Goal: Information Seeking & Learning: Find specific fact

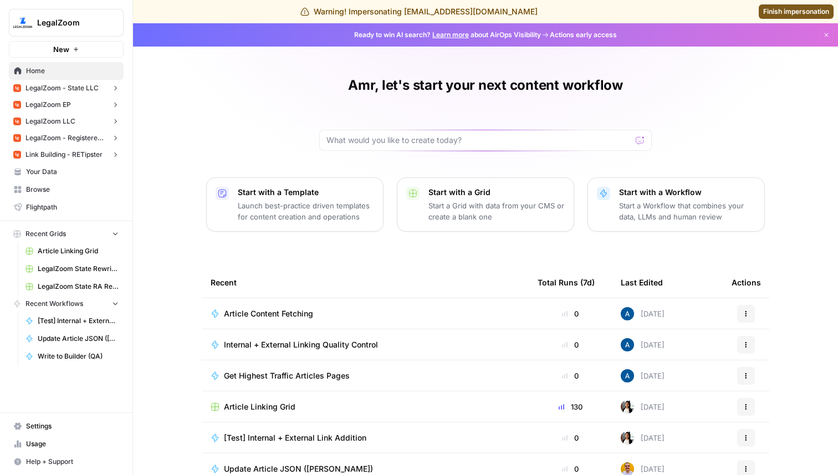
click at [76, 120] on button "LegalZoom LLC" at bounding box center [66, 121] width 115 height 17
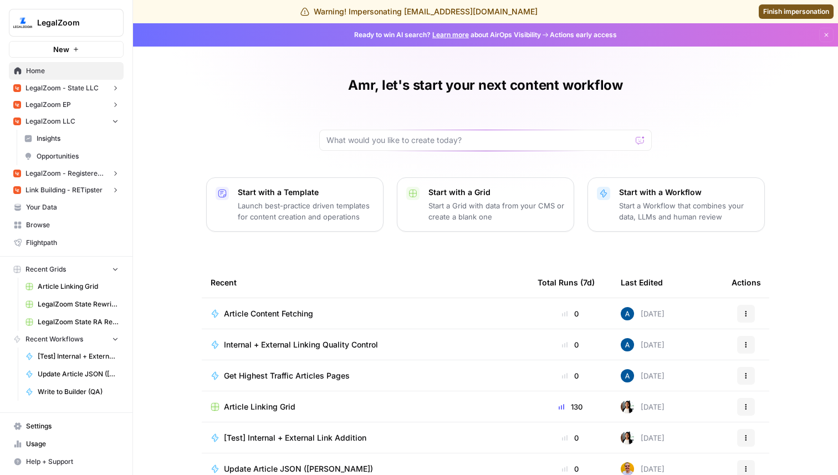
click at [70, 155] on span "Opportunities" at bounding box center [78, 156] width 82 height 10
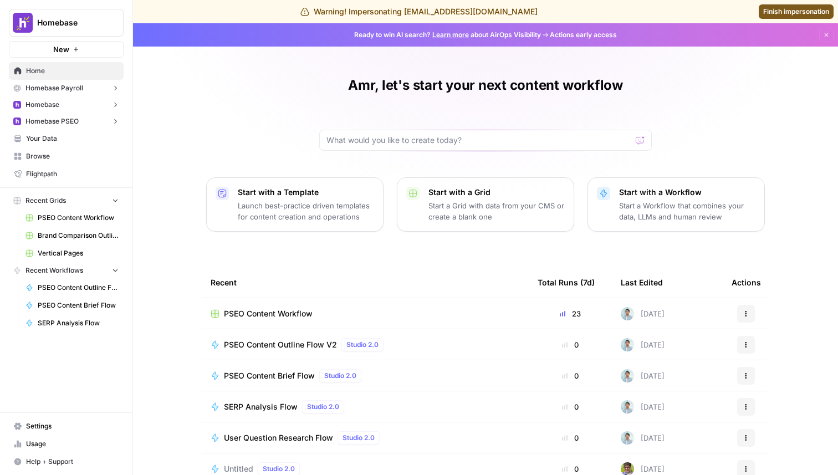
click at [69, 121] on span "Homebase PSEO" at bounding box center [51, 121] width 53 height 10
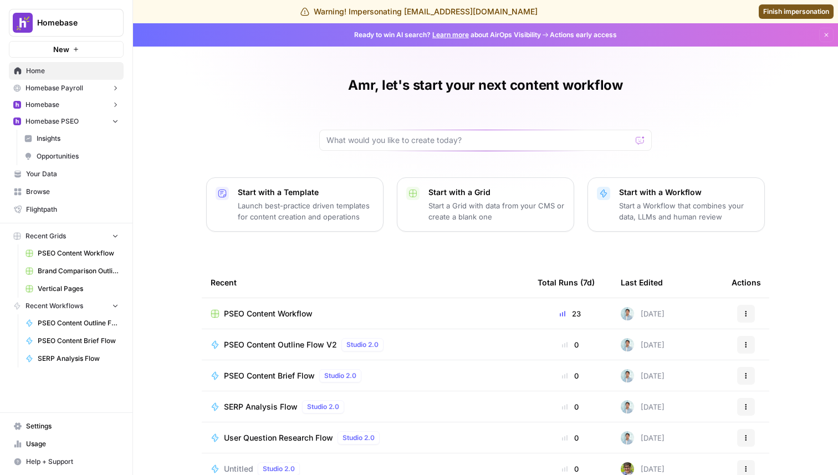
click at [66, 131] on link "Insights" at bounding box center [71, 139] width 104 height 18
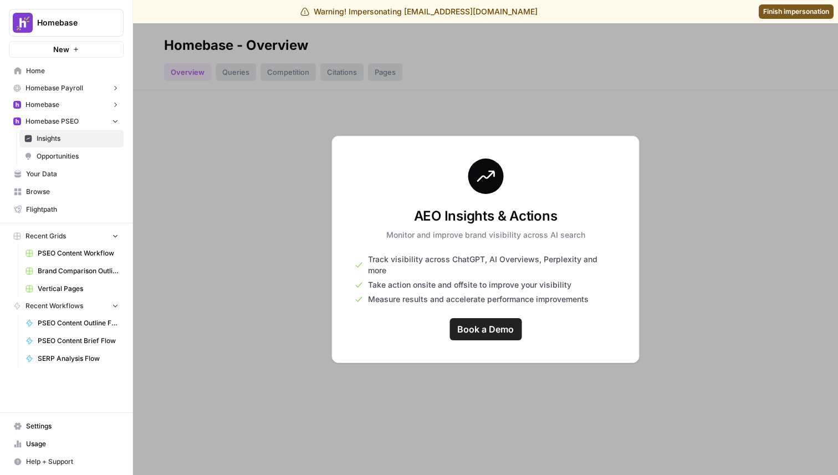
click at [67, 110] on button "Homebase" at bounding box center [66, 104] width 115 height 17
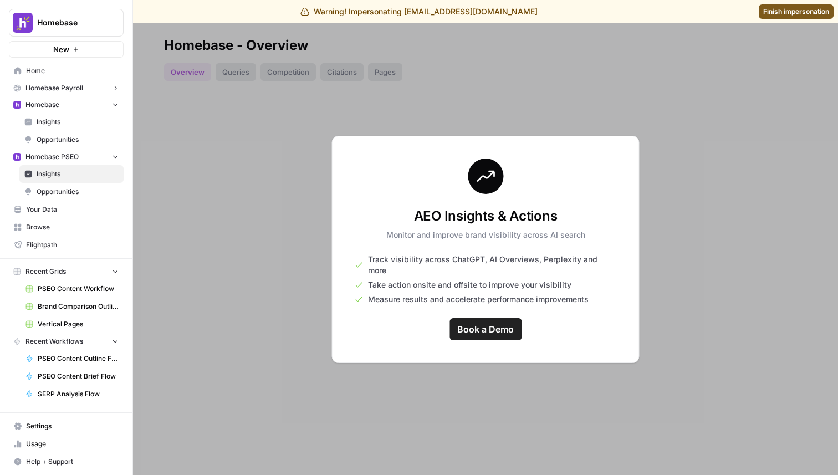
click at [69, 123] on span "Insights" at bounding box center [78, 122] width 82 height 10
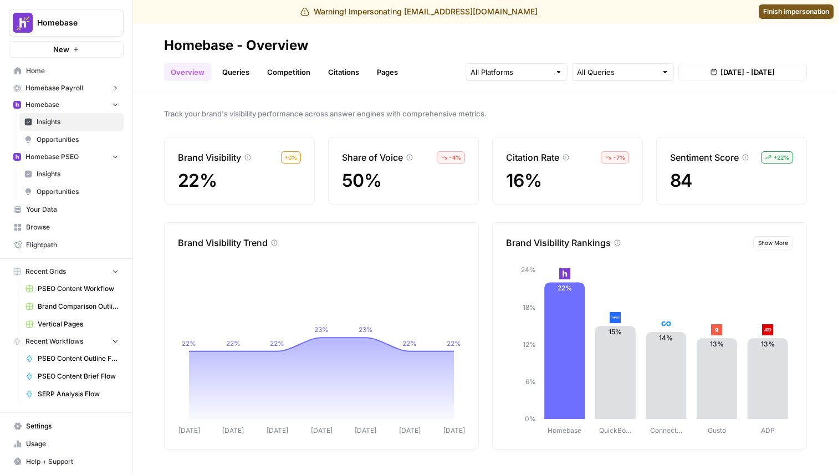
click at [239, 71] on link "Queries" at bounding box center [236, 72] width 40 height 18
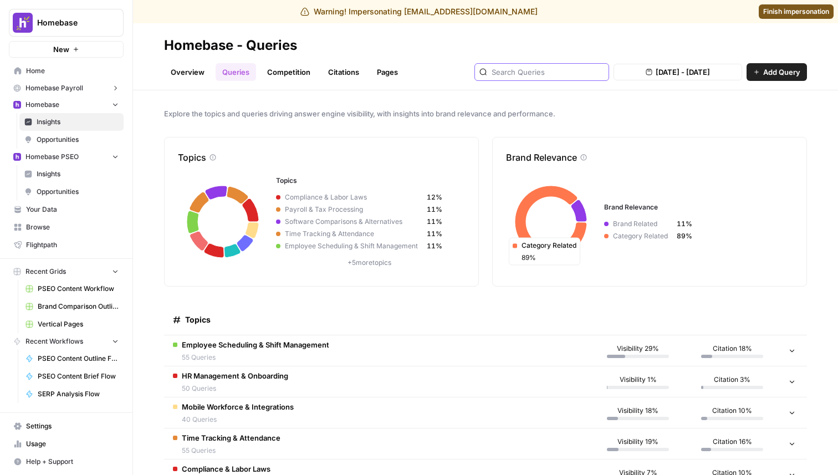
click at [556, 71] on input "text" at bounding box center [547, 71] width 112 height 11
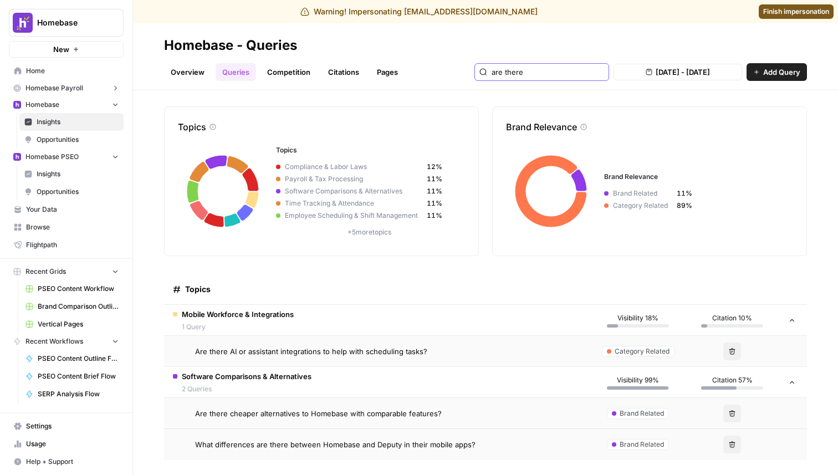
scroll to position [33, 0]
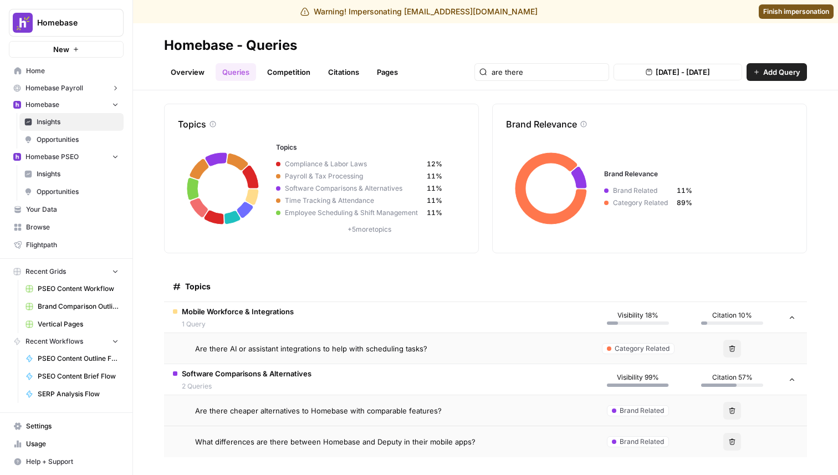
click at [311, 416] on td "Are there cheaper alternatives to Homebase with comparable features?" at bounding box center [377, 410] width 427 height 30
type input "are there"
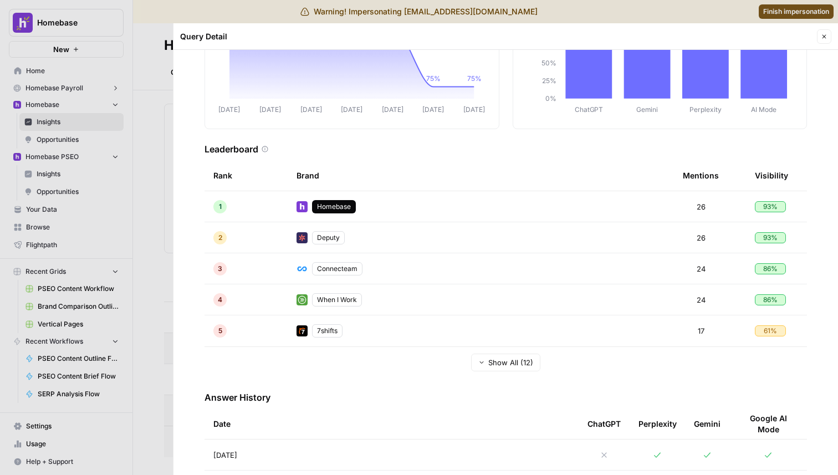
scroll to position [306, 0]
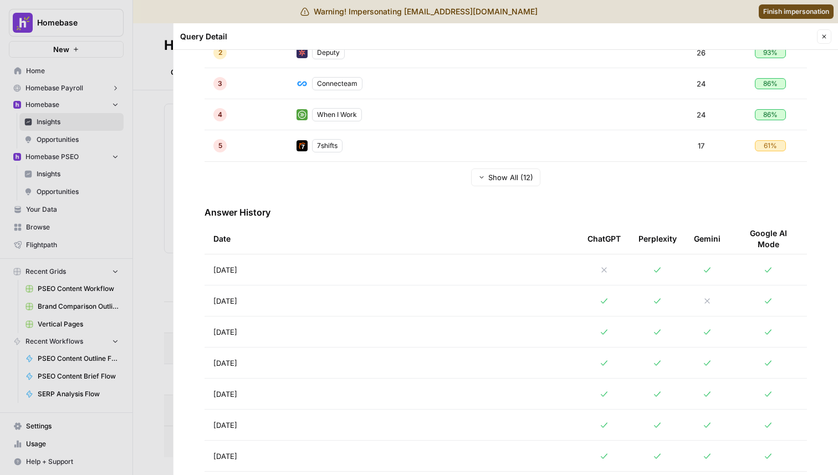
click at [322, 261] on td "Aug 31, 2025" at bounding box center [391, 269] width 374 height 30
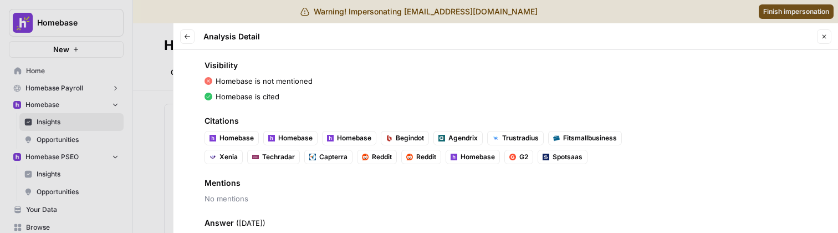
scroll to position [126, 0]
